Goal: Check status: Check status

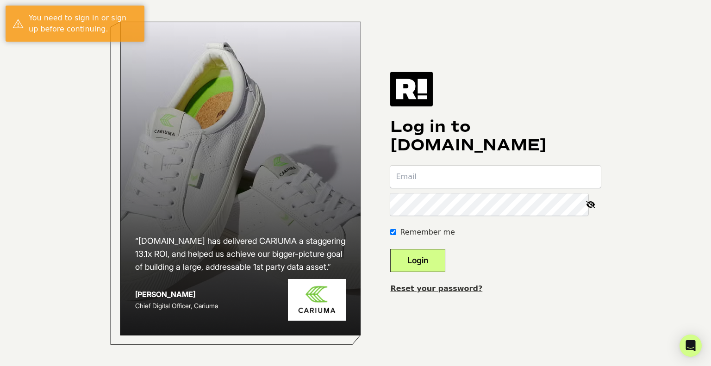
type input "colee@dynavap.com"
click at [437, 255] on button "Login" at bounding box center [417, 260] width 55 height 23
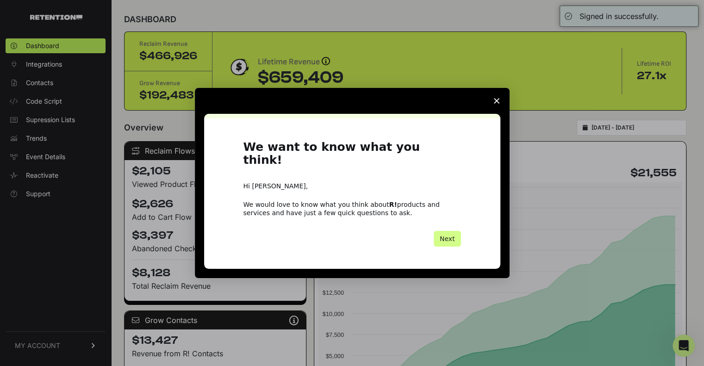
scroll to position [6, 0]
click at [491, 105] on span "Close survey" at bounding box center [497, 101] width 26 height 26
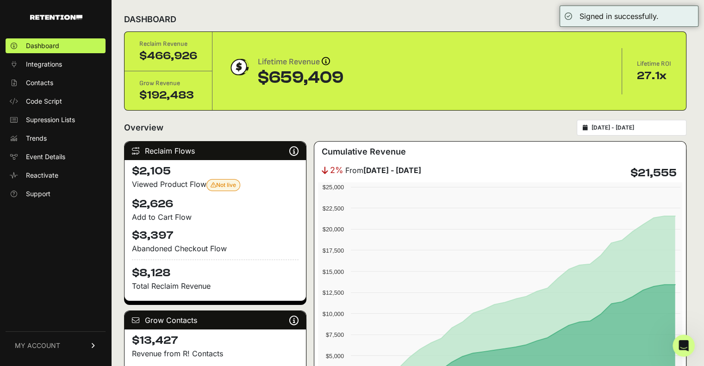
scroll to position [0, 0]
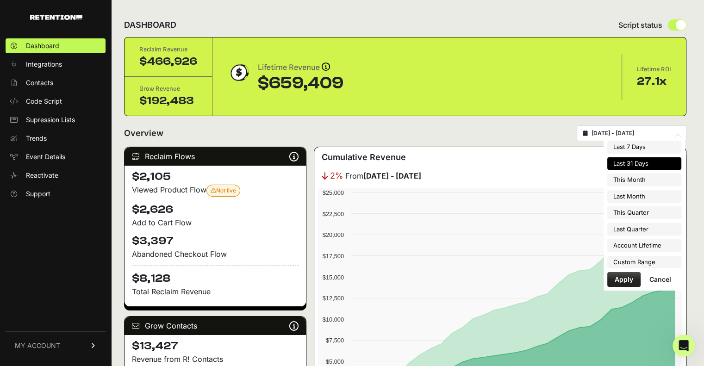
click at [633, 136] on input "2025-08-05 - 2025-09-04" at bounding box center [636, 133] width 89 height 7
click at [635, 149] on li "Last 7 Days" at bounding box center [644, 147] width 74 height 13
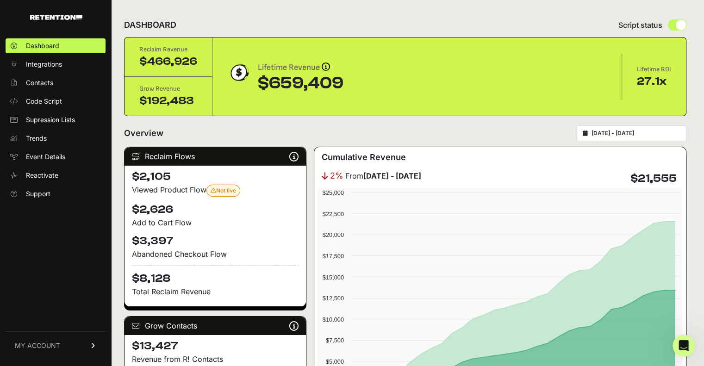
type input "[DATE] - [DATE]"
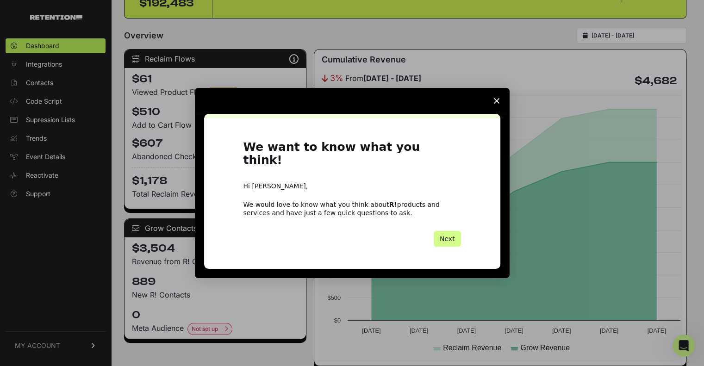
click at [495, 104] on icon "Close survey" at bounding box center [497, 101] width 6 height 6
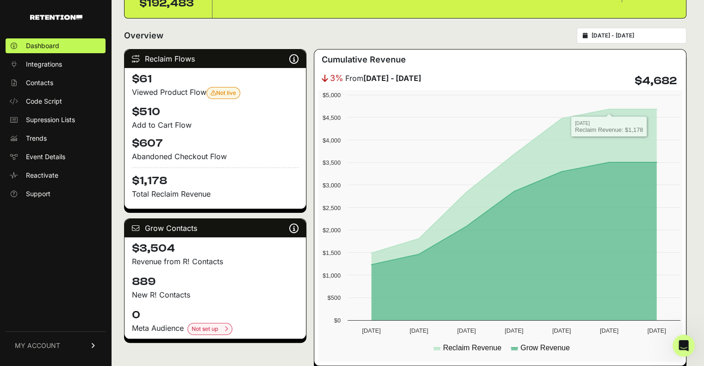
click at [665, 40] on div "[DATE] - [DATE]" at bounding box center [632, 36] width 110 height 16
type input "[DATE]"
click at [646, 32] on input "[DATE] - [DATE]" at bounding box center [636, 35] width 89 height 7
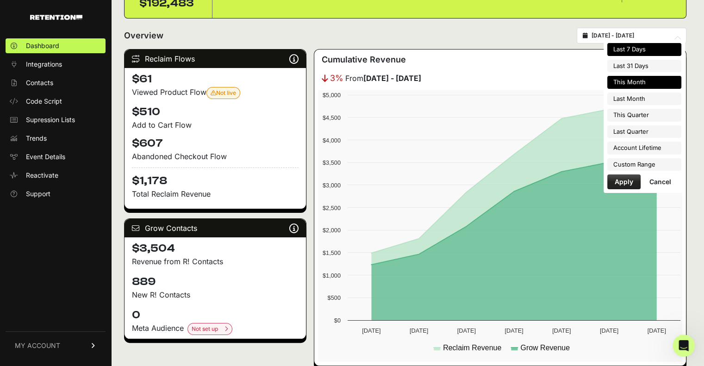
type input "[DATE]"
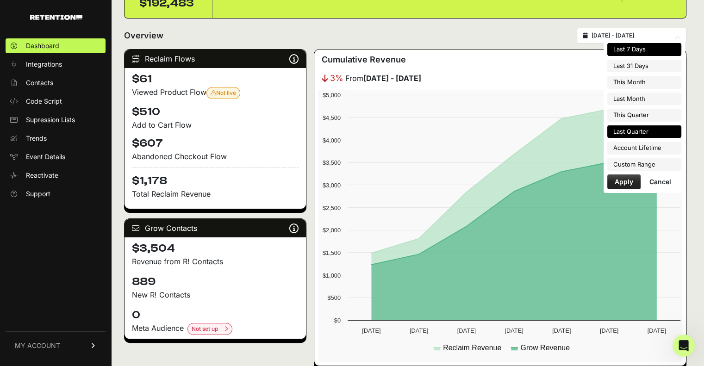
type input "[DATE]"
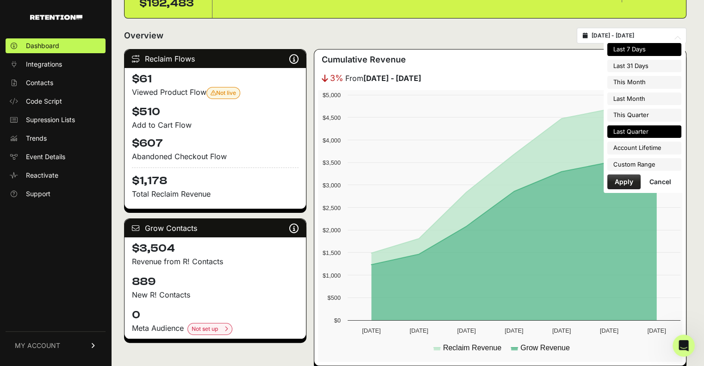
type input "[DATE]"
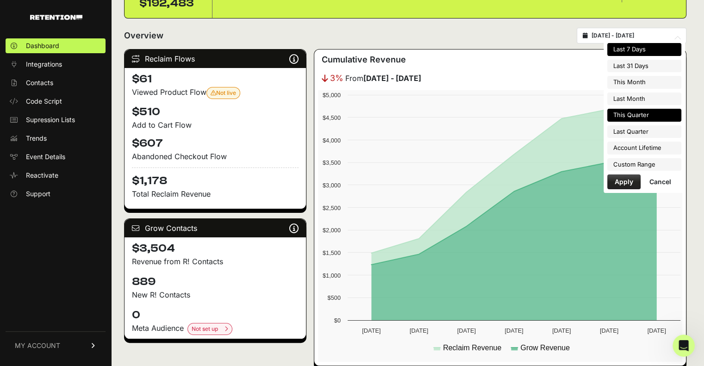
type input "[DATE]"
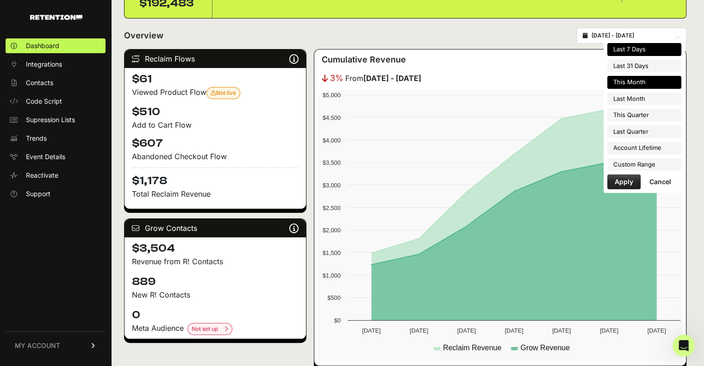
type input "[DATE]"
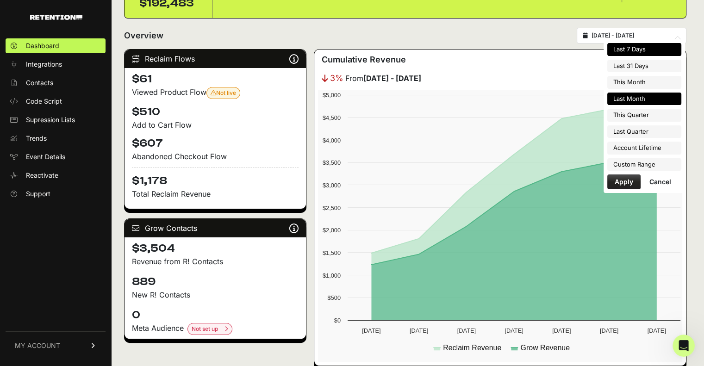
type input "[DATE]"
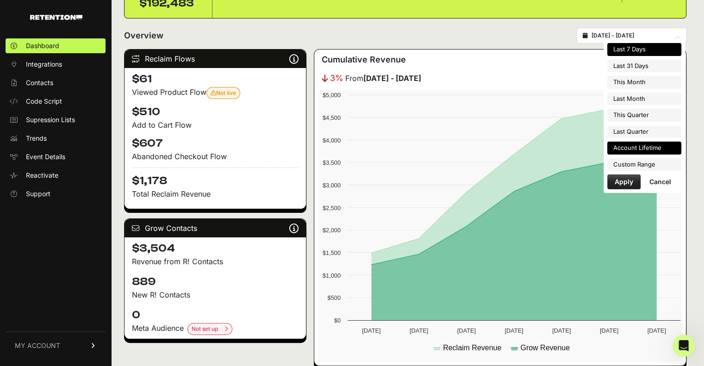
type input "[DATE]"
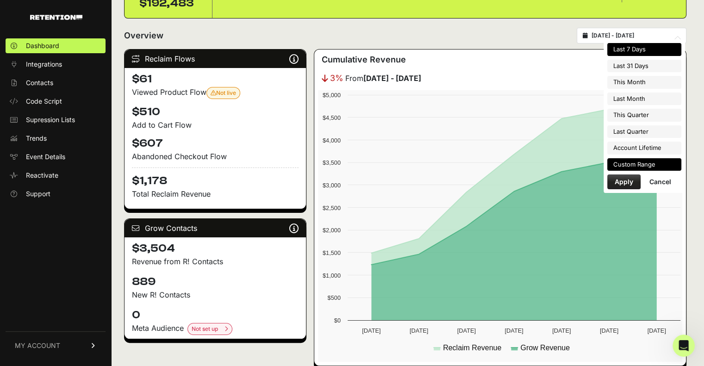
click at [652, 162] on li "Custom Range" at bounding box center [644, 164] width 74 height 13
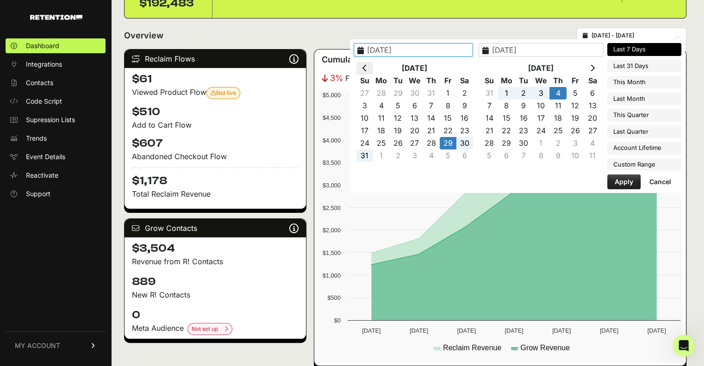
click at [373, 67] on th at bounding box center [364, 68] width 17 height 12
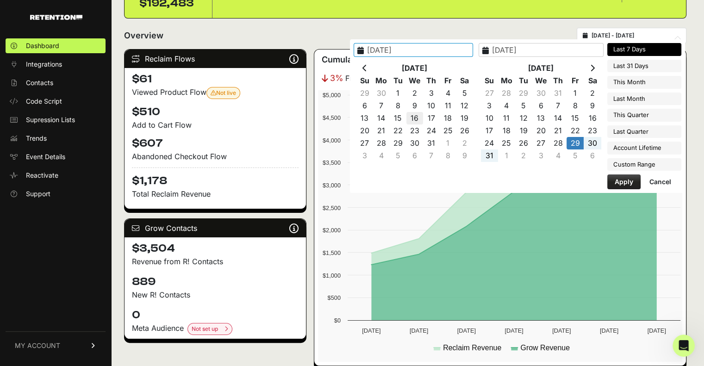
type input "[DATE]"
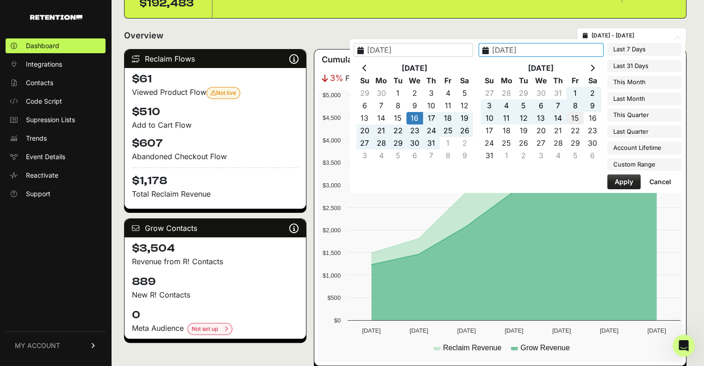
type input "[DATE]"
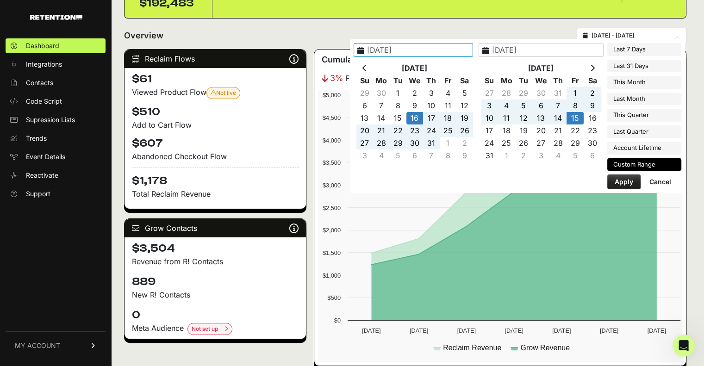
type input "[DATE]"
click at [626, 179] on button "Apply" at bounding box center [623, 182] width 33 height 15
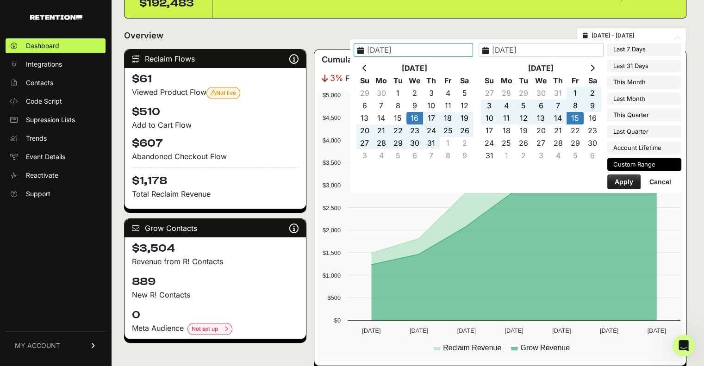
type input "[DATE] - [DATE]"
